Goal: Transaction & Acquisition: Purchase product/service

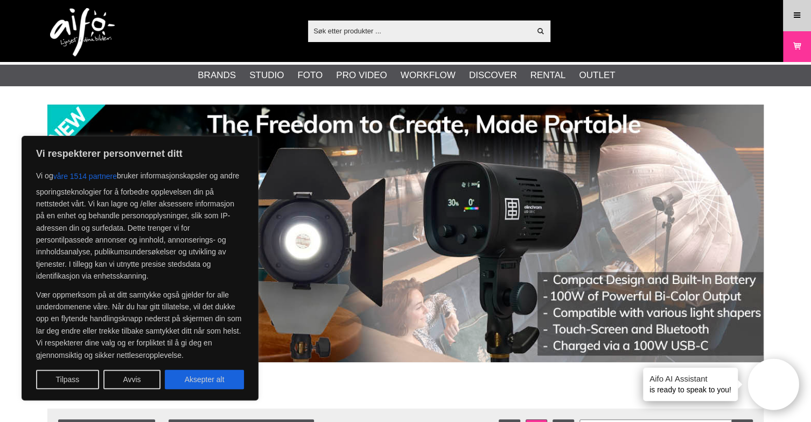
click at [792, 11] on icon at bounding box center [797, 16] width 10 height 12
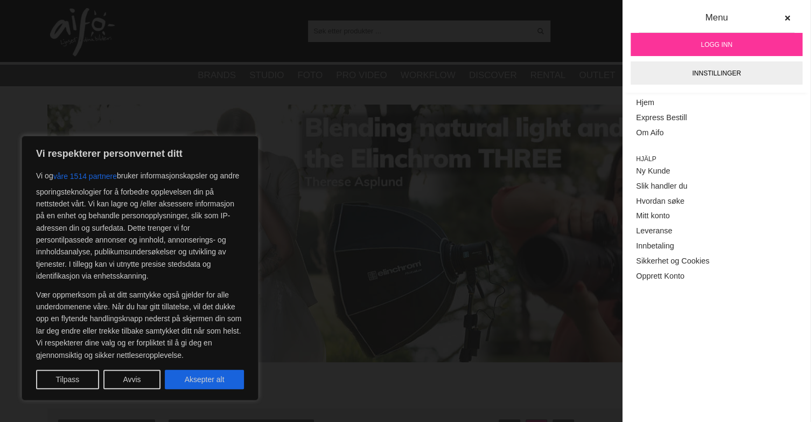
click at [719, 41] on span "Logg inn" at bounding box center [716, 45] width 32 height 10
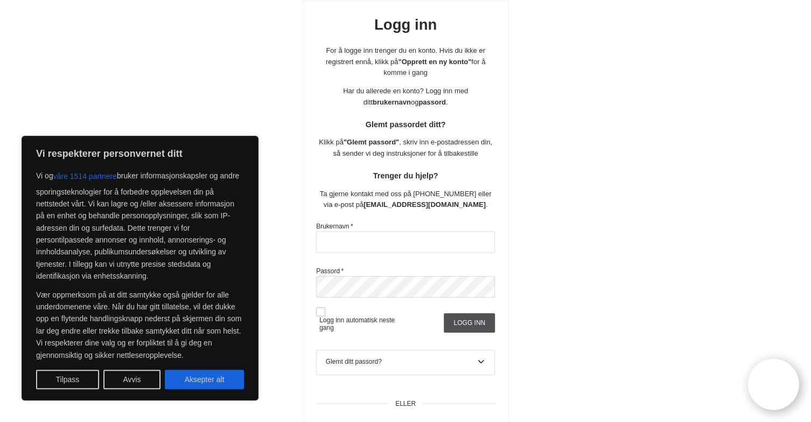
scroll to position [108, 0]
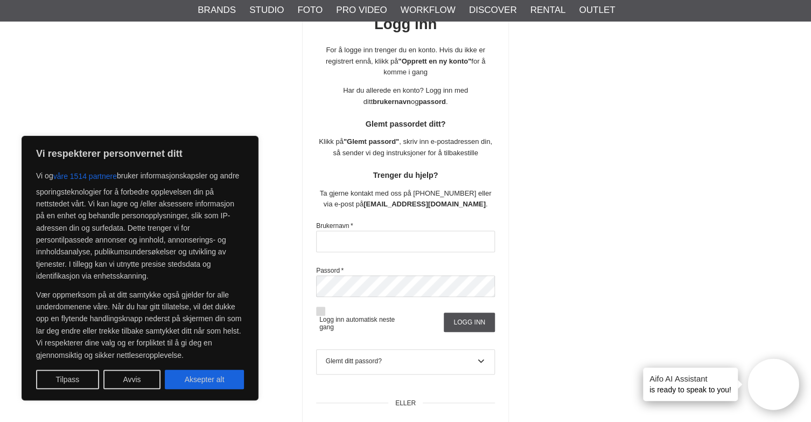
type input "BjornEgilJohne"
click at [319, 308] on button at bounding box center [320, 310] width 9 height 9
click at [467, 320] on input "Logg inn" at bounding box center [469, 321] width 51 height 19
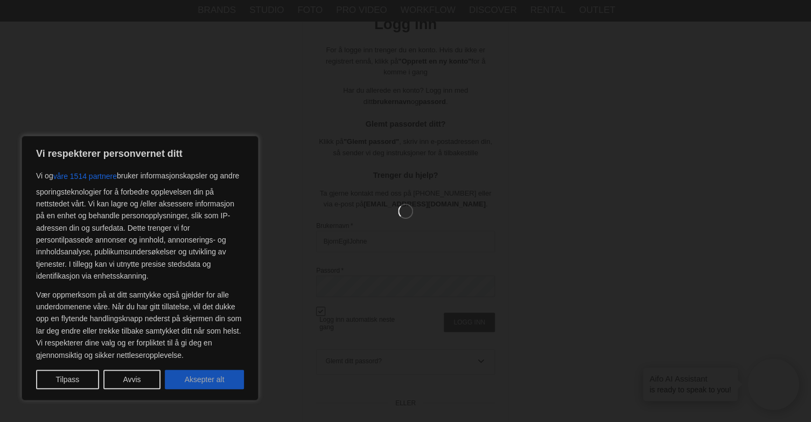
click at [220, 381] on button "Aksepter alt" at bounding box center [204, 378] width 79 height 19
checkbox input "true"
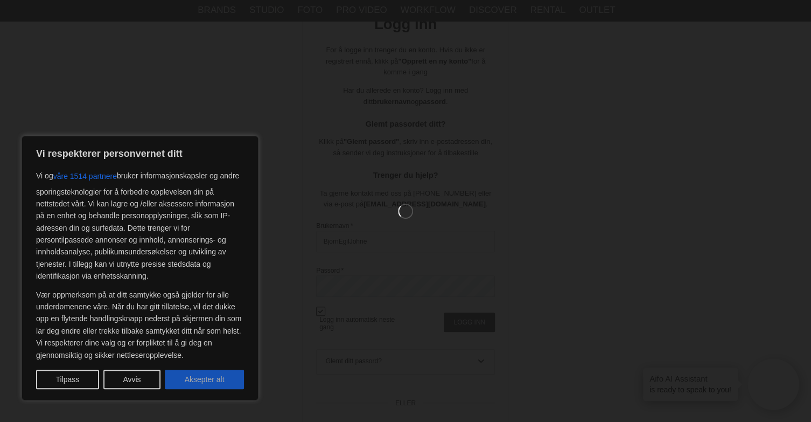
checkbox input "true"
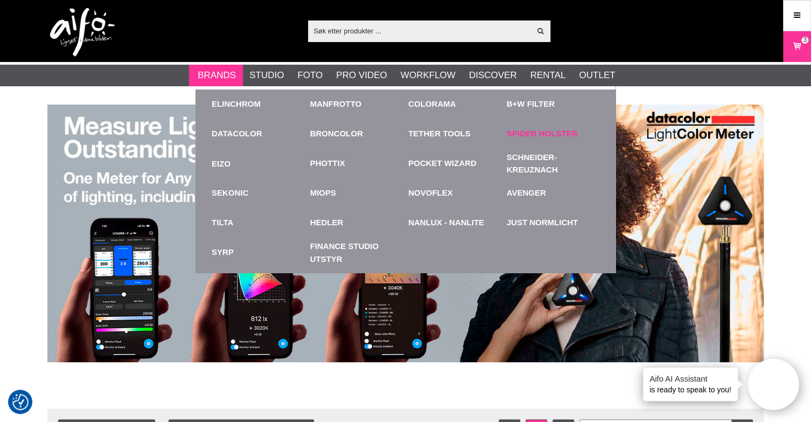
click at [542, 129] on link "Spider Holster" at bounding box center [542, 134] width 71 height 12
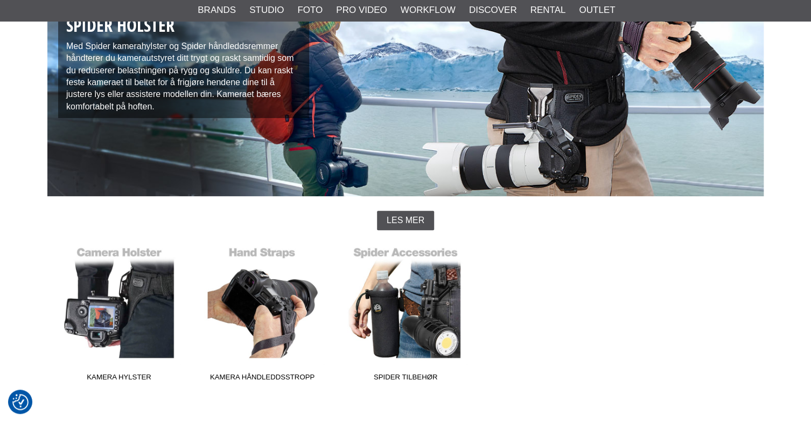
scroll to position [215, 0]
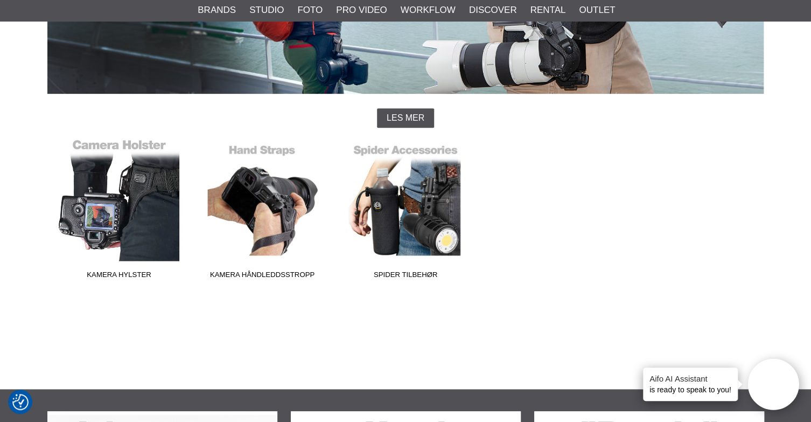
click at [114, 199] on link "Kamera Hylster" at bounding box center [118, 210] width 143 height 145
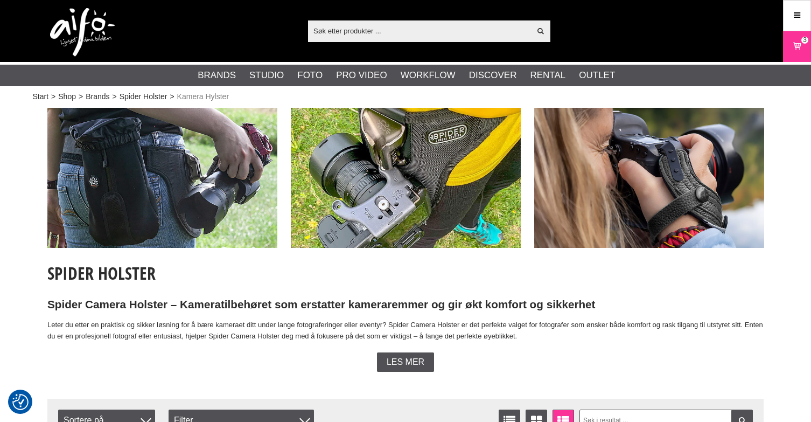
checkbox input "true"
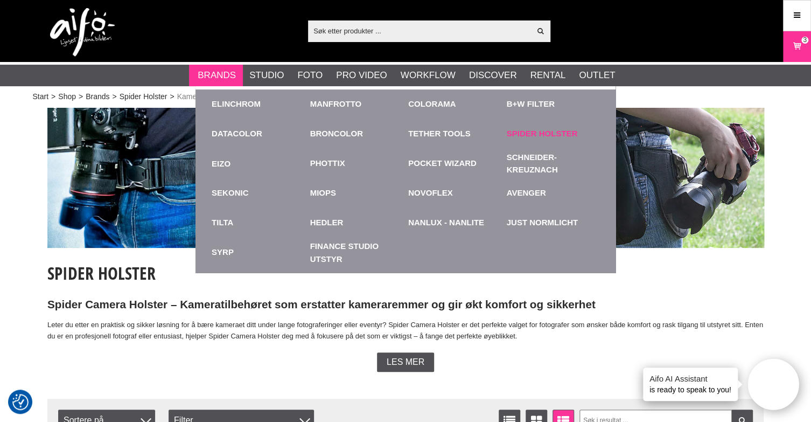
click at [549, 131] on link "Spider Holster" at bounding box center [542, 134] width 71 height 12
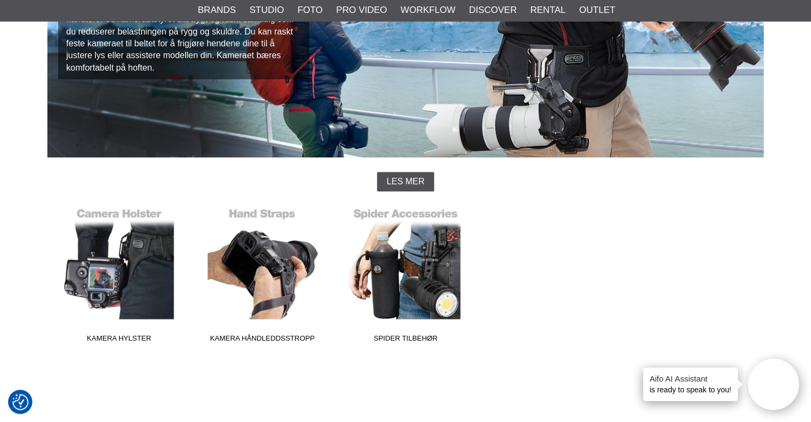
scroll to position [162, 0]
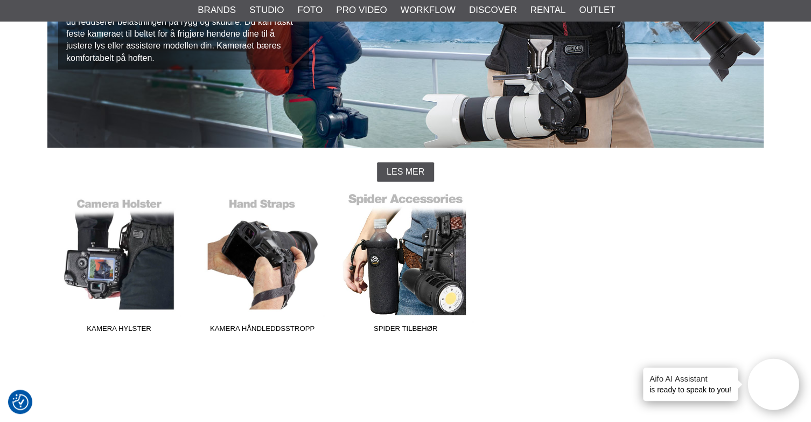
click at [409, 264] on link "Spider Tilbehør" at bounding box center [405, 264] width 143 height 145
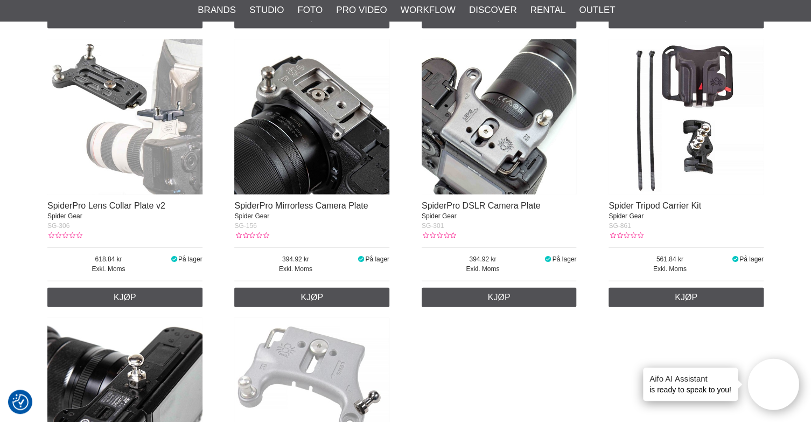
scroll to position [1023, 0]
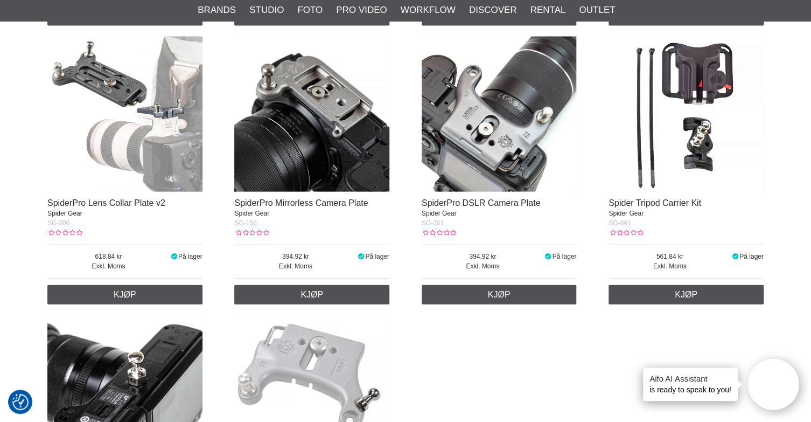
click at [321, 148] on img at bounding box center [311, 114] width 155 height 155
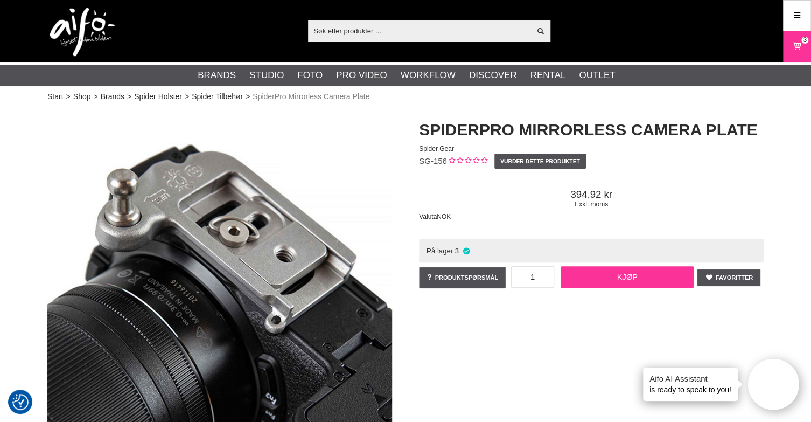
click at [613, 275] on link "Kjøp" at bounding box center [626, 277] width 132 height 22
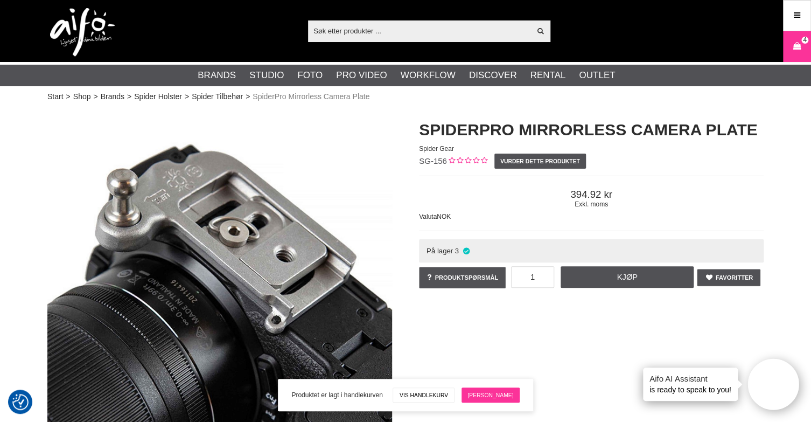
click at [482, 392] on link "[PERSON_NAME]" at bounding box center [490, 394] width 58 height 15
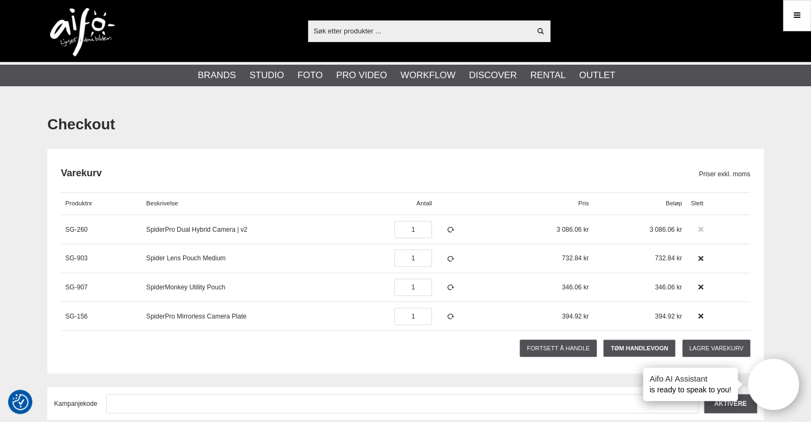
click at [699, 228] on icon at bounding box center [701, 230] width 8 height 8
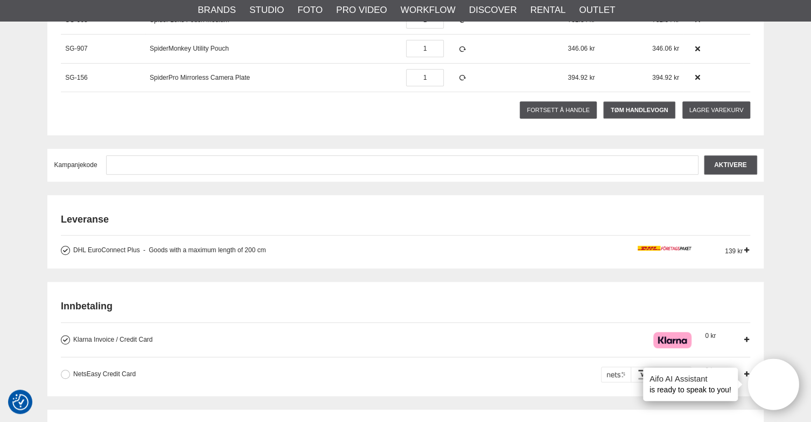
scroll to position [215, 0]
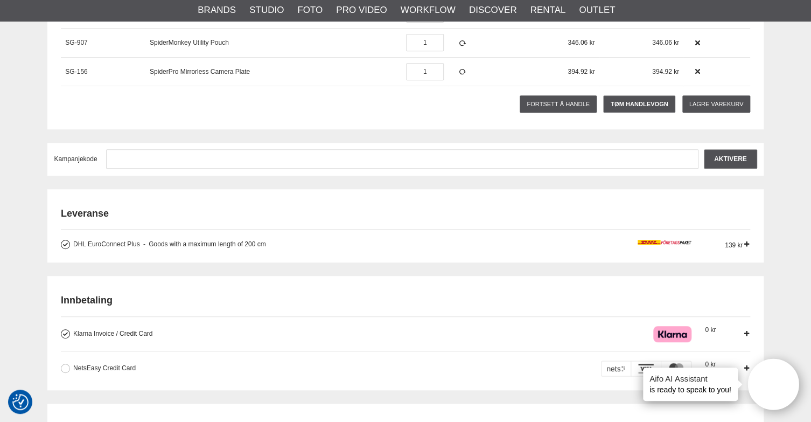
click at [65, 242] on button at bounding box center [65, 244] width 9 height 9
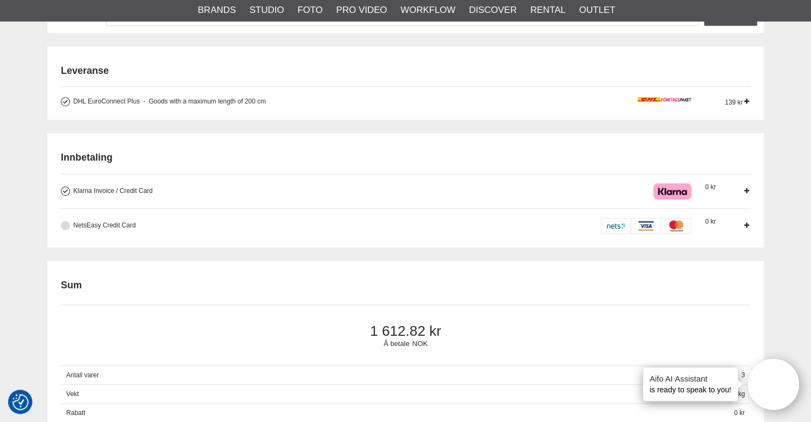
scroll to position [377, 0]
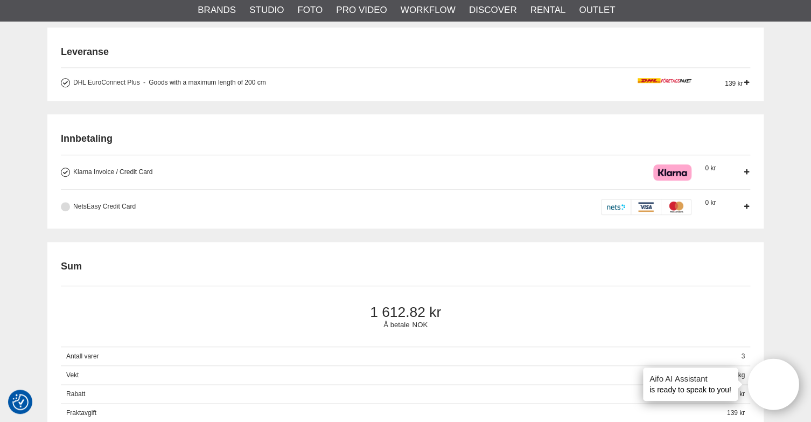
click at [65, 206] on button at bounding box center [65, 206] width 9 height 9
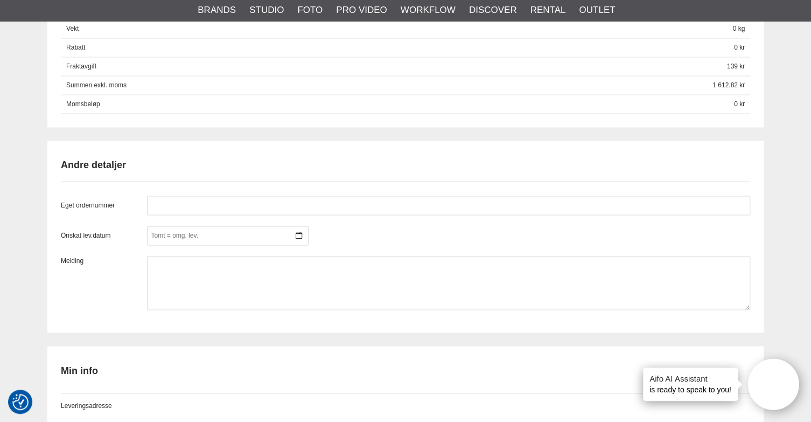
scroll to position [754, 0]
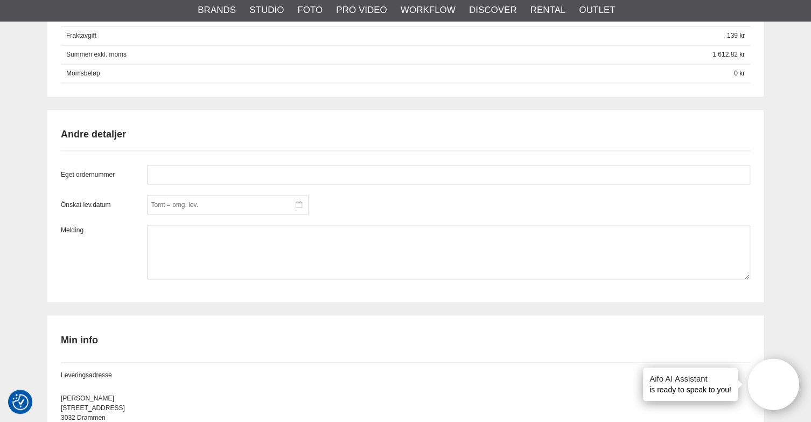
click at [227, 199] on div at bounding box center [228, 204] width 162 height 19
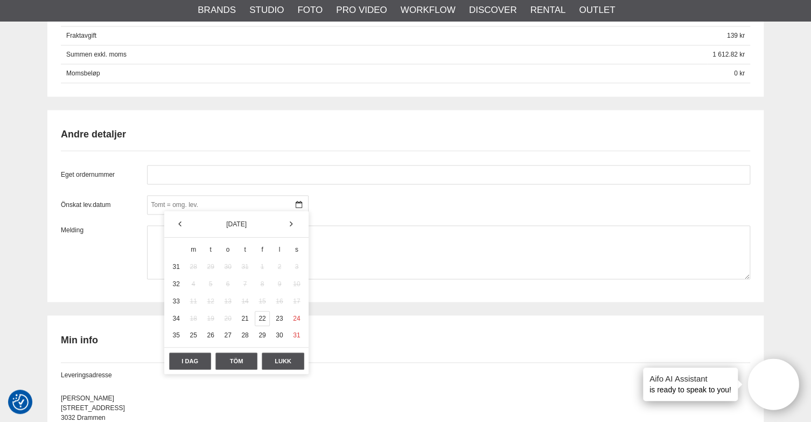
click at [261, 315] on div "22" at bounding box center [262, 318] width 15 height 15
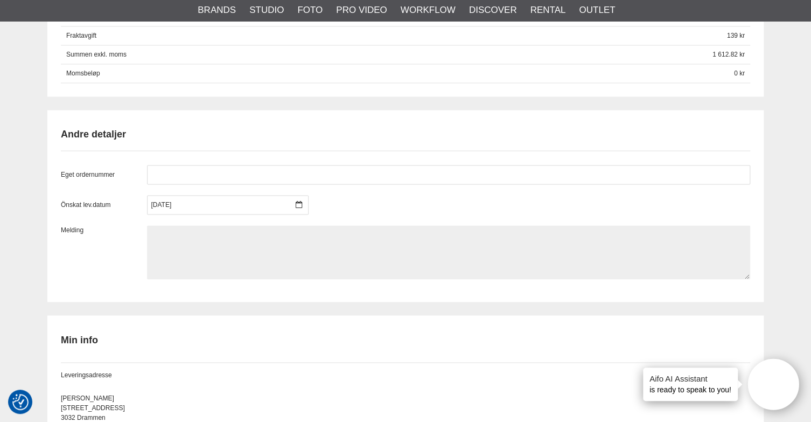
click at [197, 239] on textarea at bounding box center [448, 252] width 603 height 54
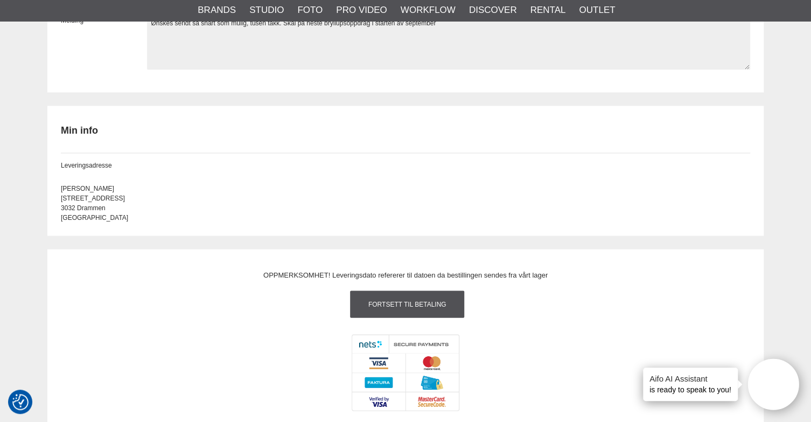
scroll to position [969, 0]
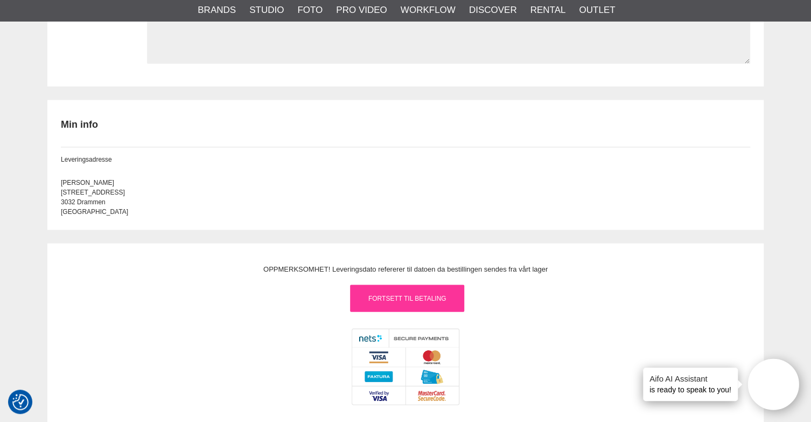
type textarea "Ønskes sendt så snart som mulig, tusen takk. Skal på neste bryllupsoppdrag i st…"
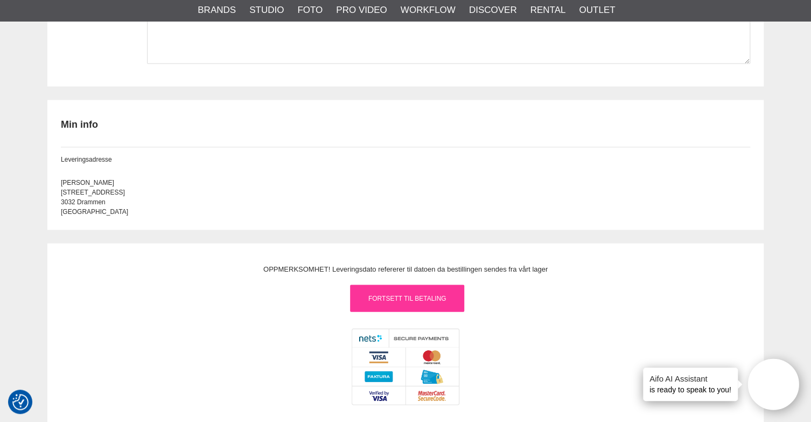
click at [413, 295] on link "Fortsett til betaling" at bounding box center [407, 297] width 114 height 27
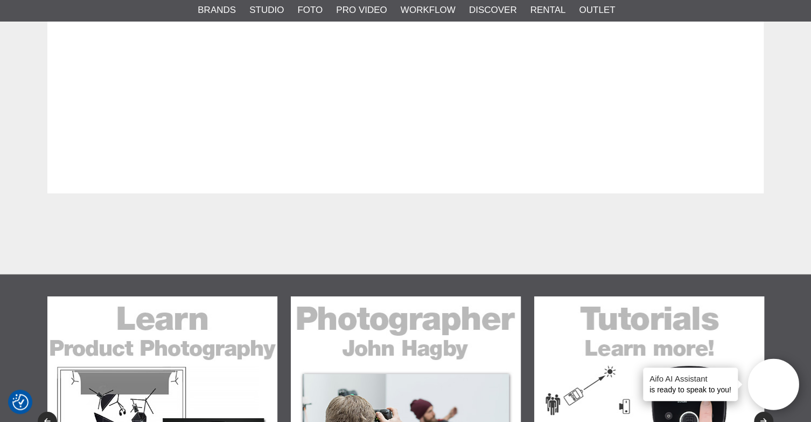
scroll to position [1246, 0]
